Goal: Information Seeking & Learning: Learn about a topic

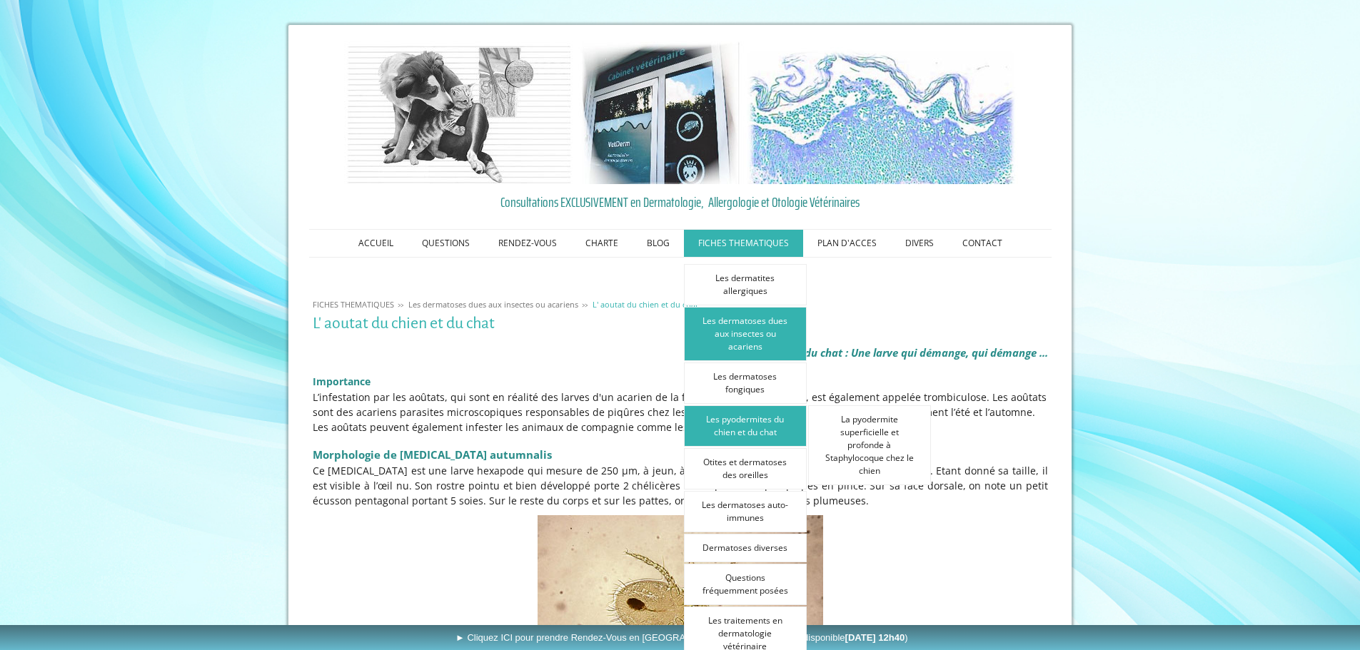
click at [767, 435] on link "Les pyodermites du chien et du chat" at bounding box center [745, 425] width 123 height 41
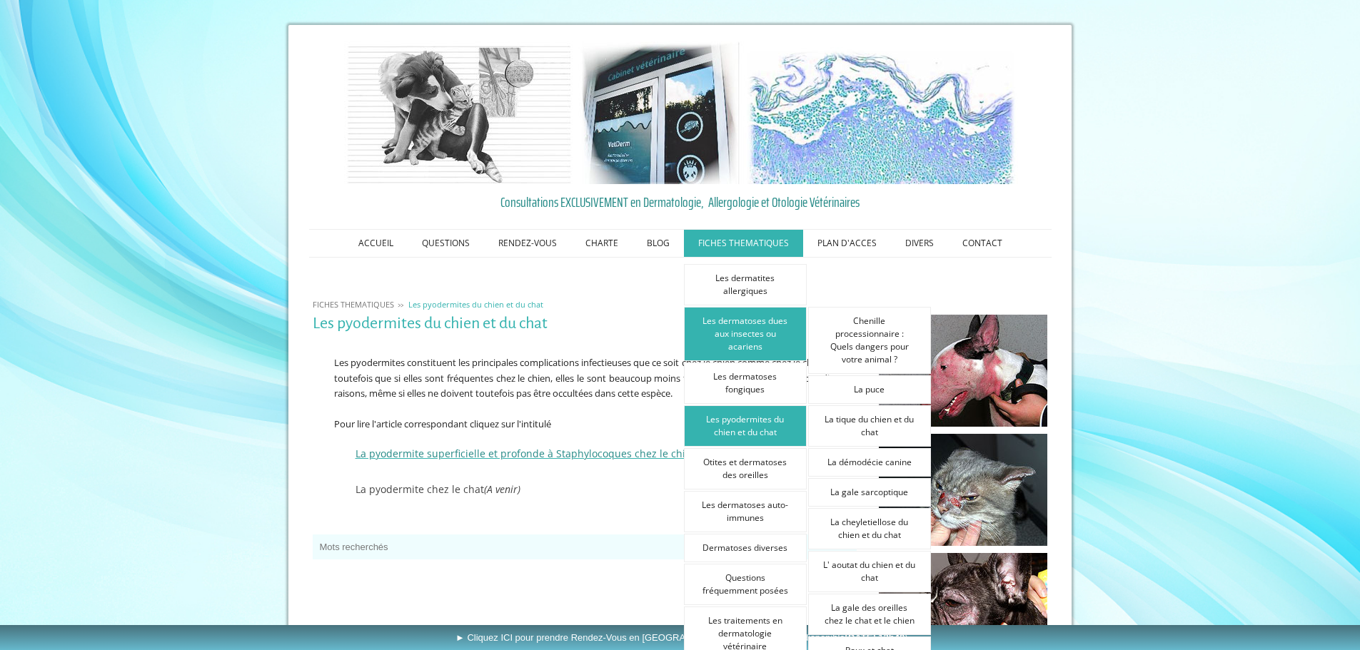
click at [767, 353] on link "Les dermatoses dues aux insectes ou acariens" at bounding box center [745, 334] width 123 height 54
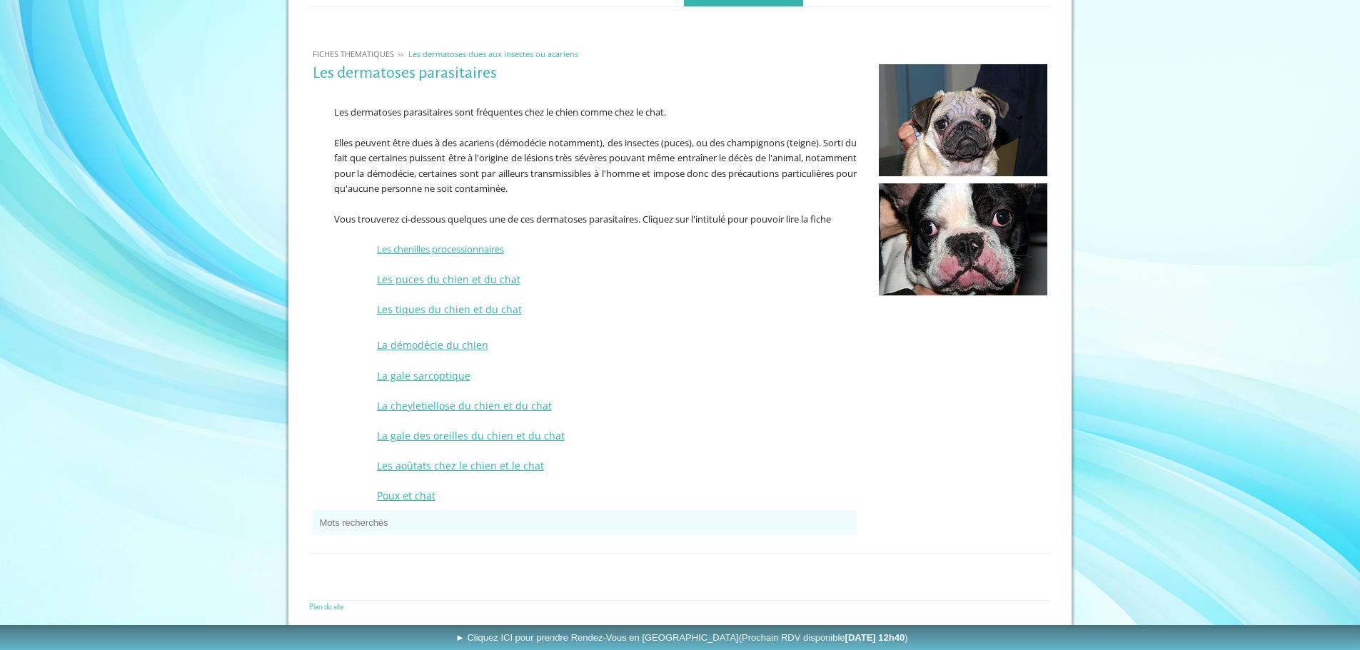
scroll to position [252, 0]
click at [424, 413] on p at bounding box center [585, 419] width 545 height 15
click at [445, 405] on span "La cheyletiellose du chien et du chat" at bounding box center [464, 405] width 175 height 14
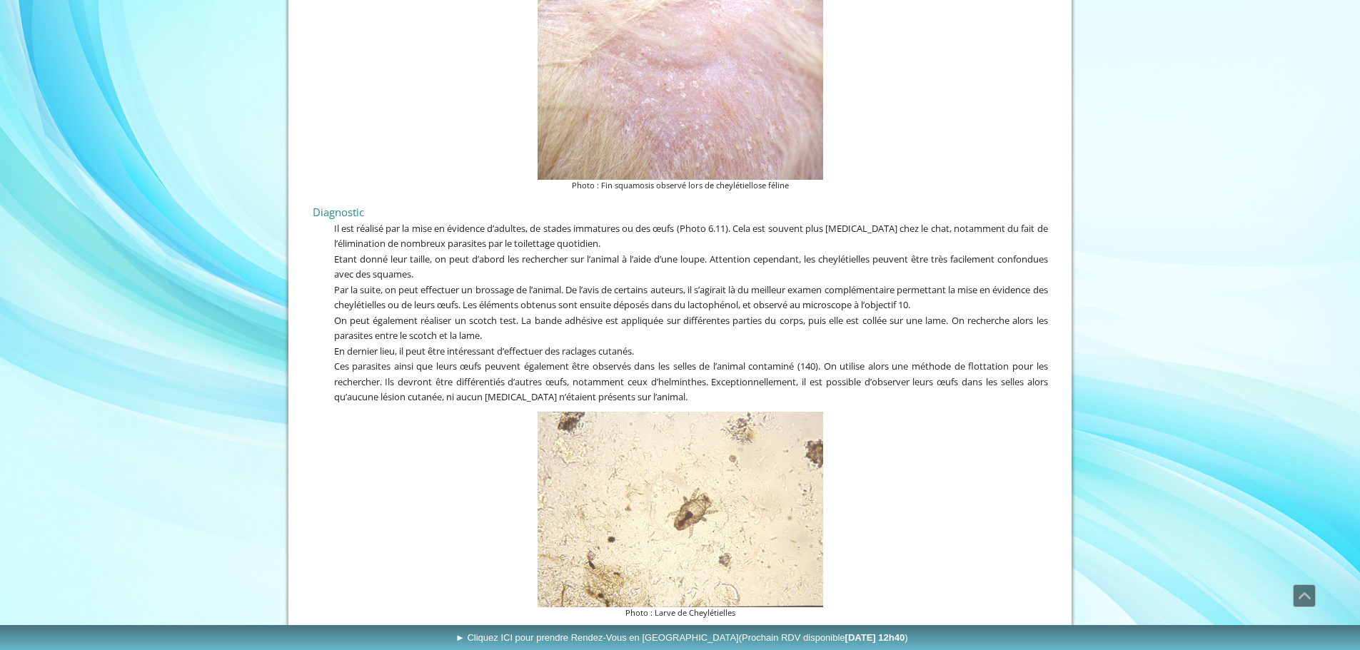
scroll to position [3141, 0]
